Goal: Information Seeking & Learning: Understand process/instructions

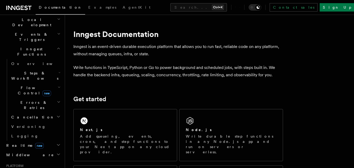
scroll to position [131, 0]
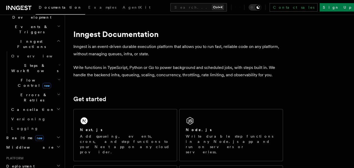
click at [23, 164] on span "Deployment" at bounding box center [19, 166] width 30 height 5
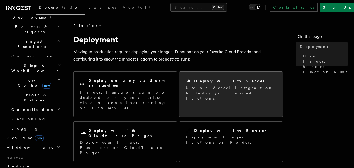
click at [214, 81] on h2 "Deploy with Vercel" at bounding box center [229, 80] width 71 height 5
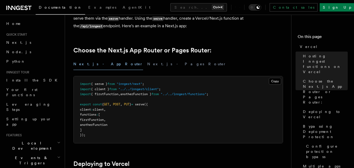
scroll to position [184, 0]
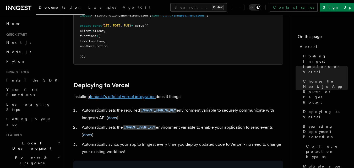
click at [133, 97] on link "Inngest's official Vercel integration" at bounding box center [123, 96] width 66 height 5
